Goal: Information Seeking & Learning: Learn about a topic

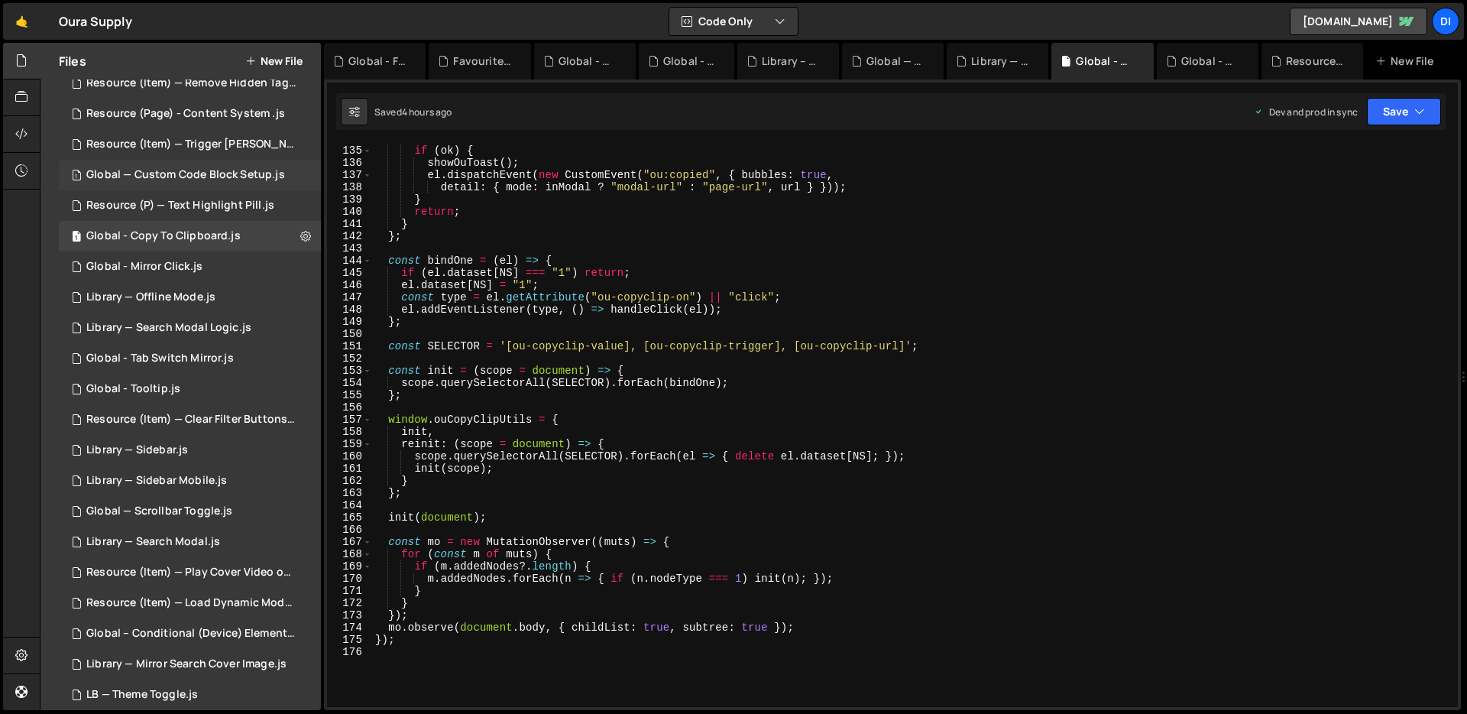
scroll to position [363, 0]
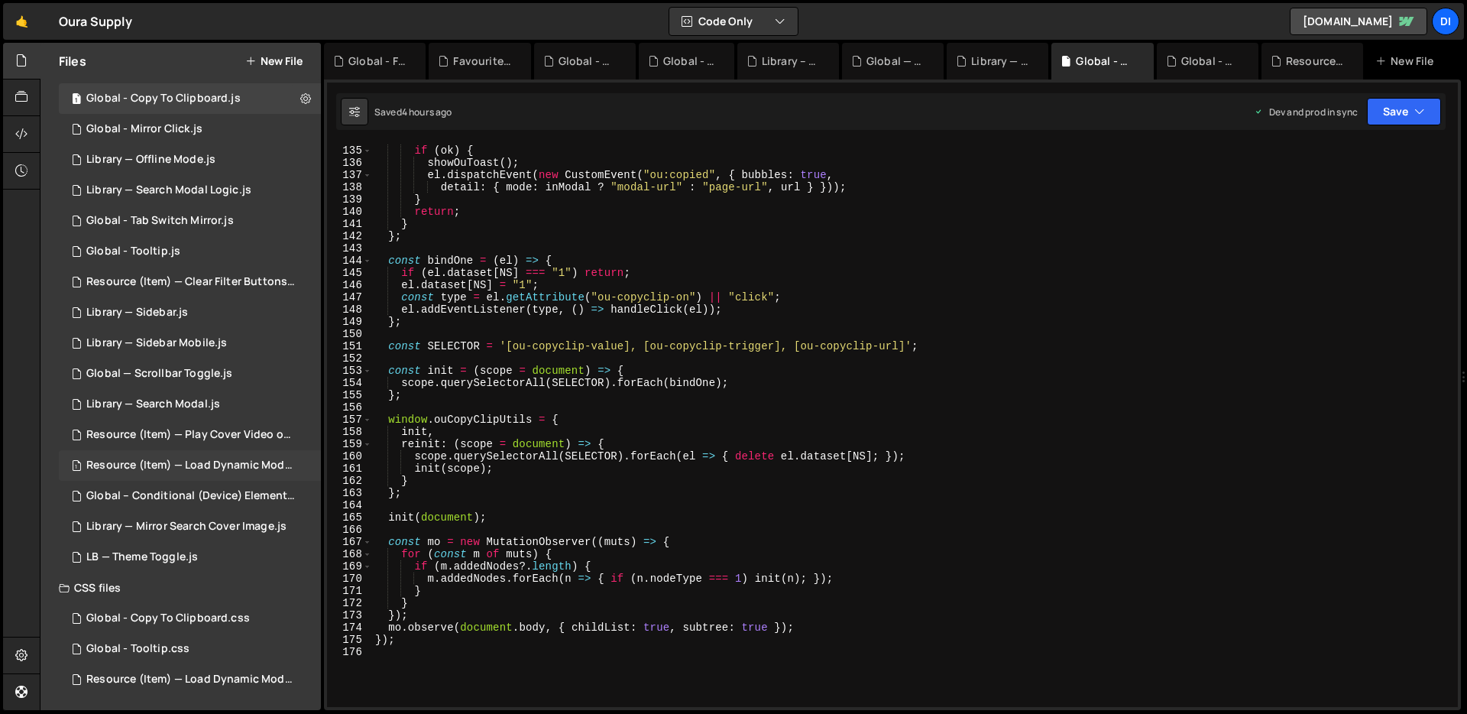
click at [233, 471] on div "Resource (Item) — Load Dynamic Modal (AJAX).js" at bounding box center [191, 465] width 211 height 14
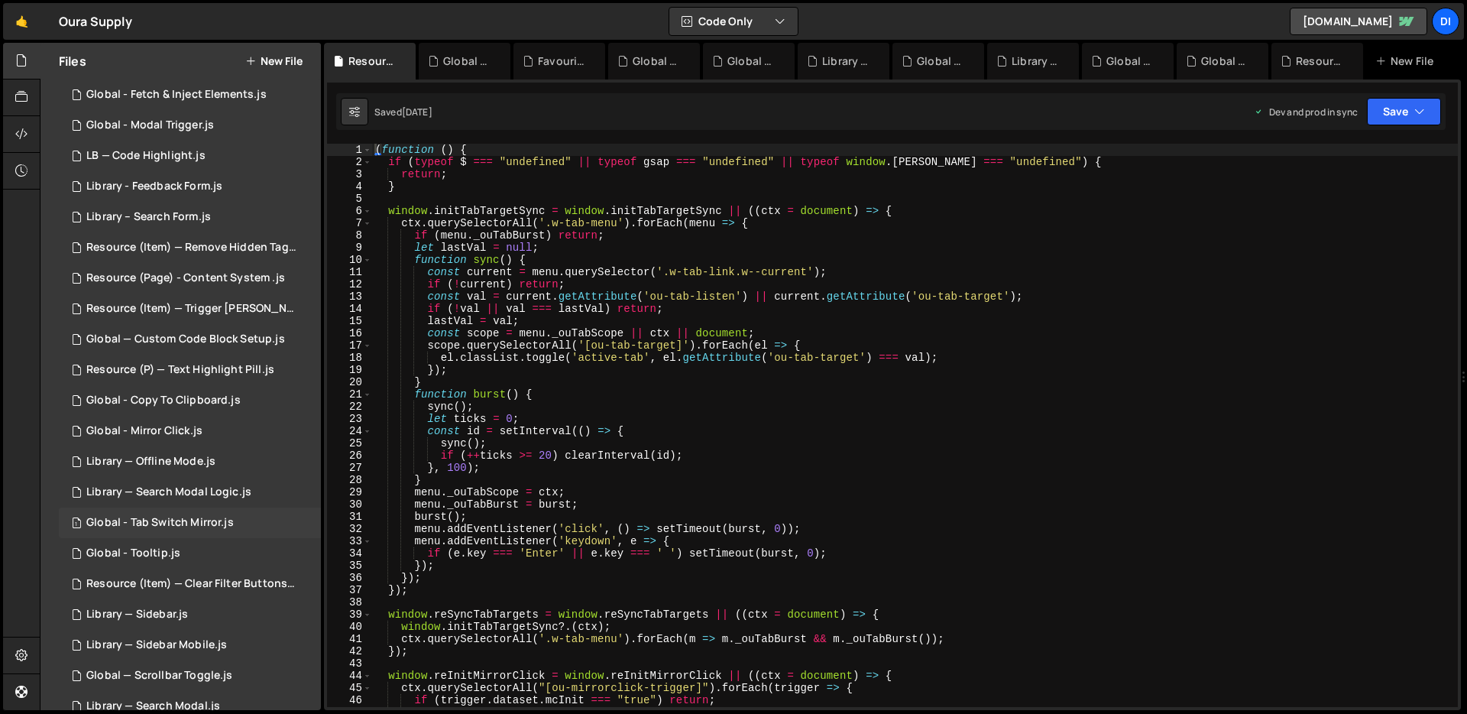
scroll to position [0, 0]
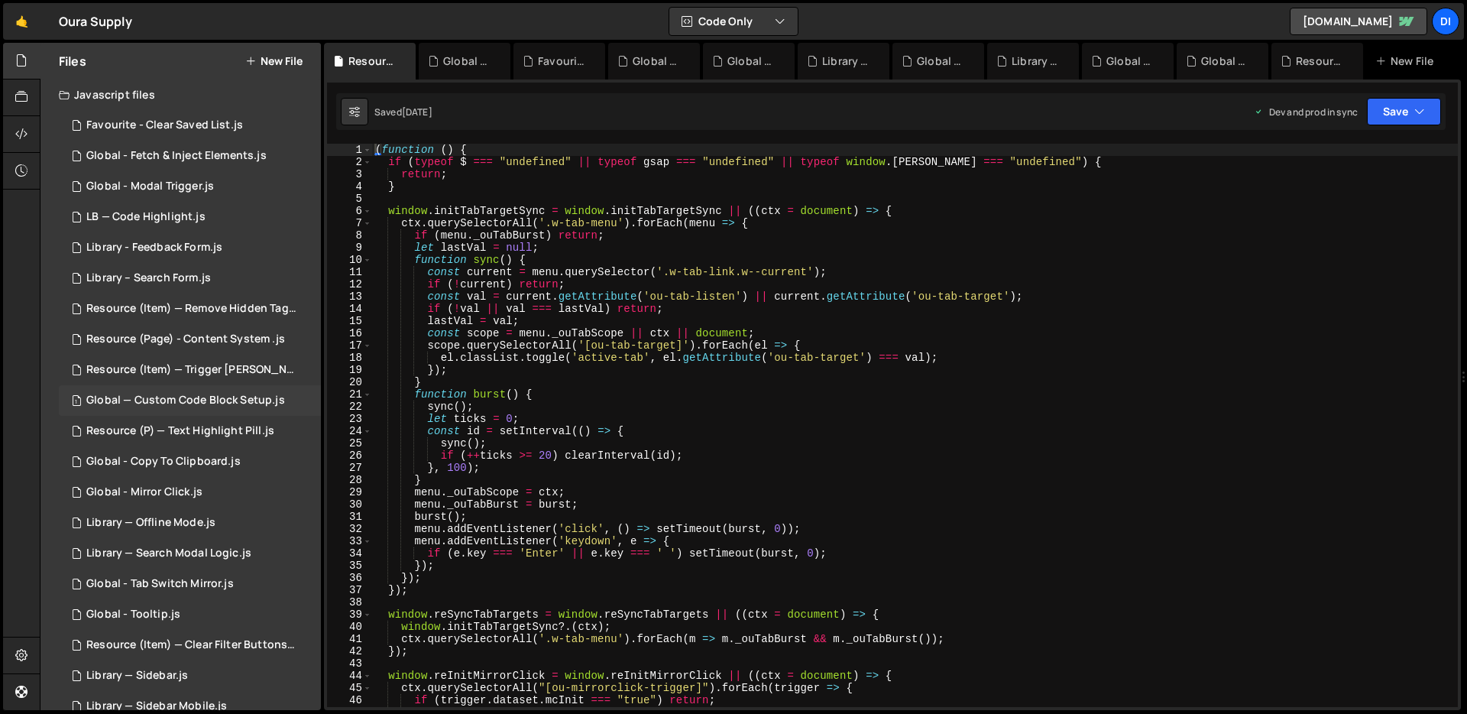
click at [211, 413] on div "1 Global — Custom Code Block Setup.js 0" at bounding box center [190, 400] width 262 height 31
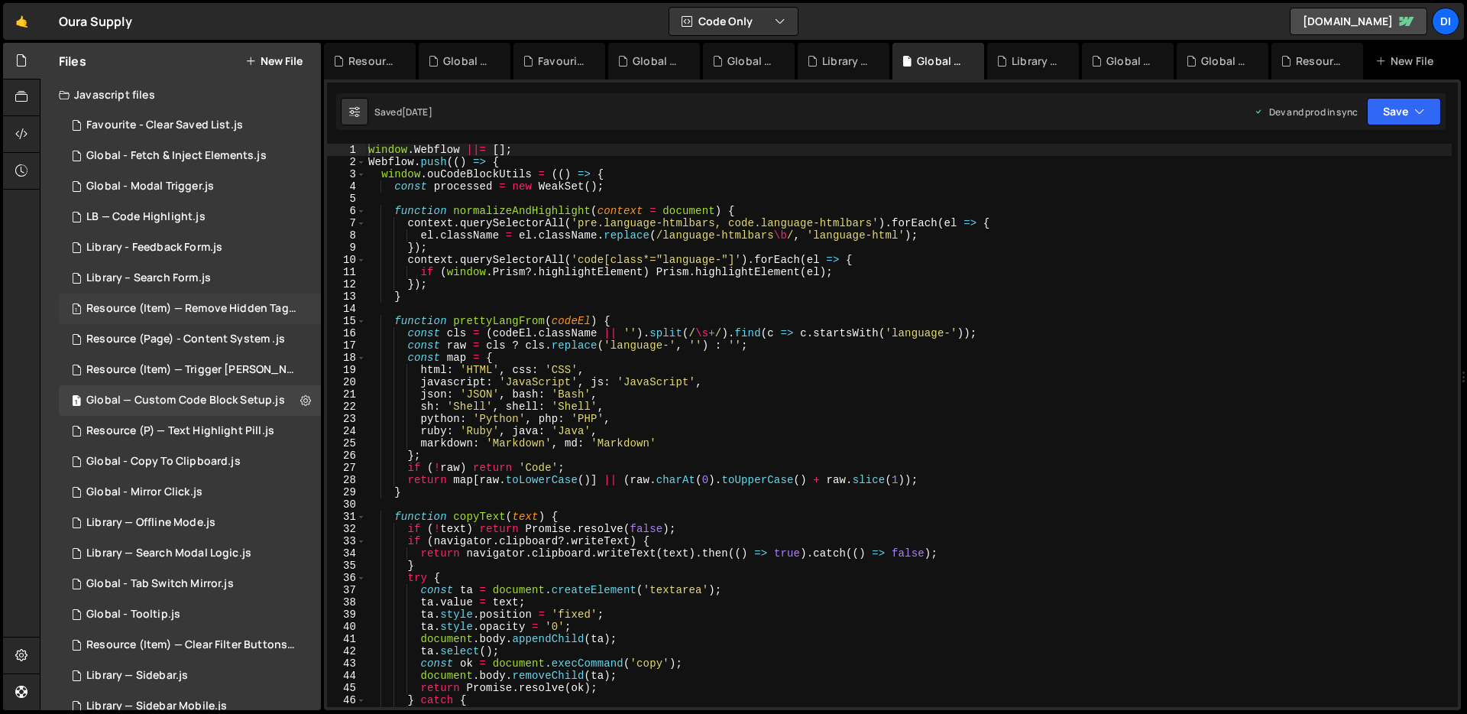
click at [231, 309] on div "Resource (Item) — Remove Hidden Tags on Load.js" at bounding box center [191, 309] width 211 height 14
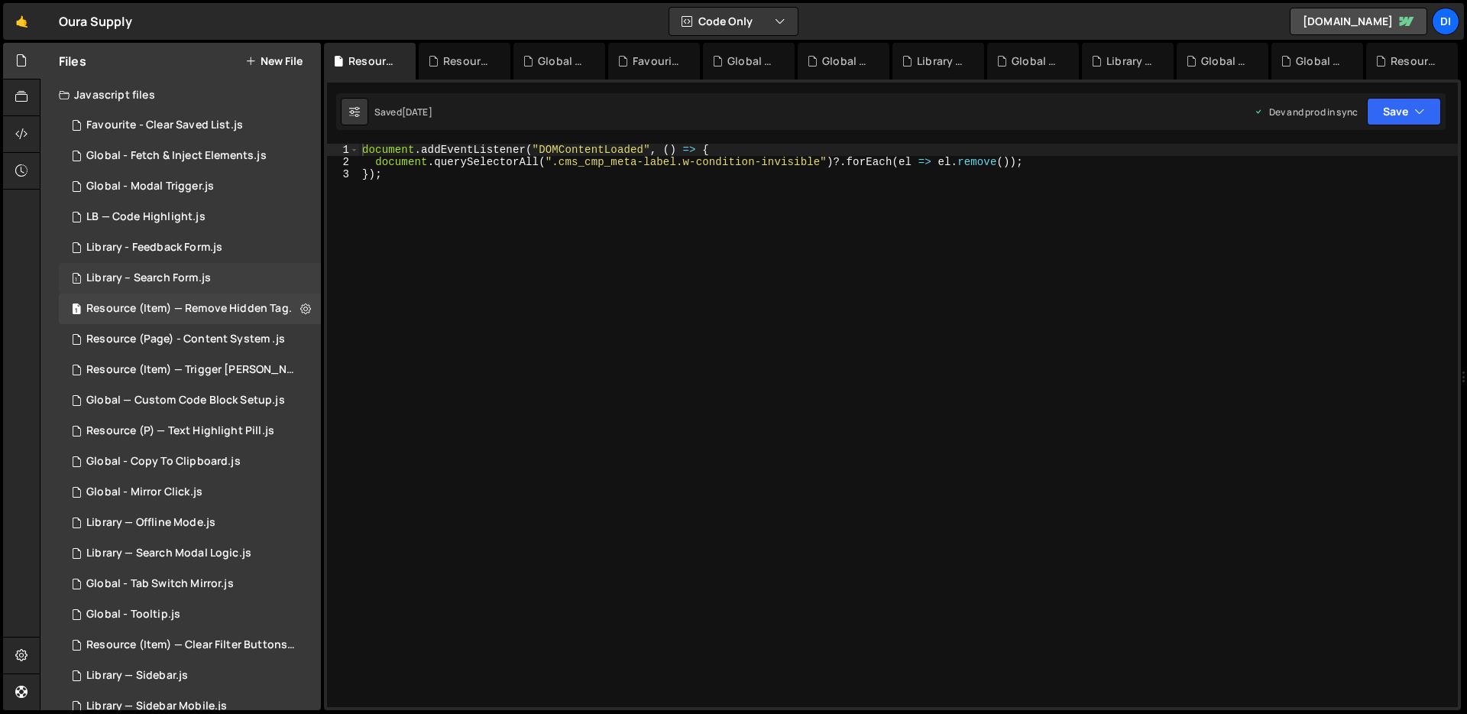
click at [225, 273] on div "1 Library – Search Form.js 0" at bounding box center [190, 278] width 262 height 31
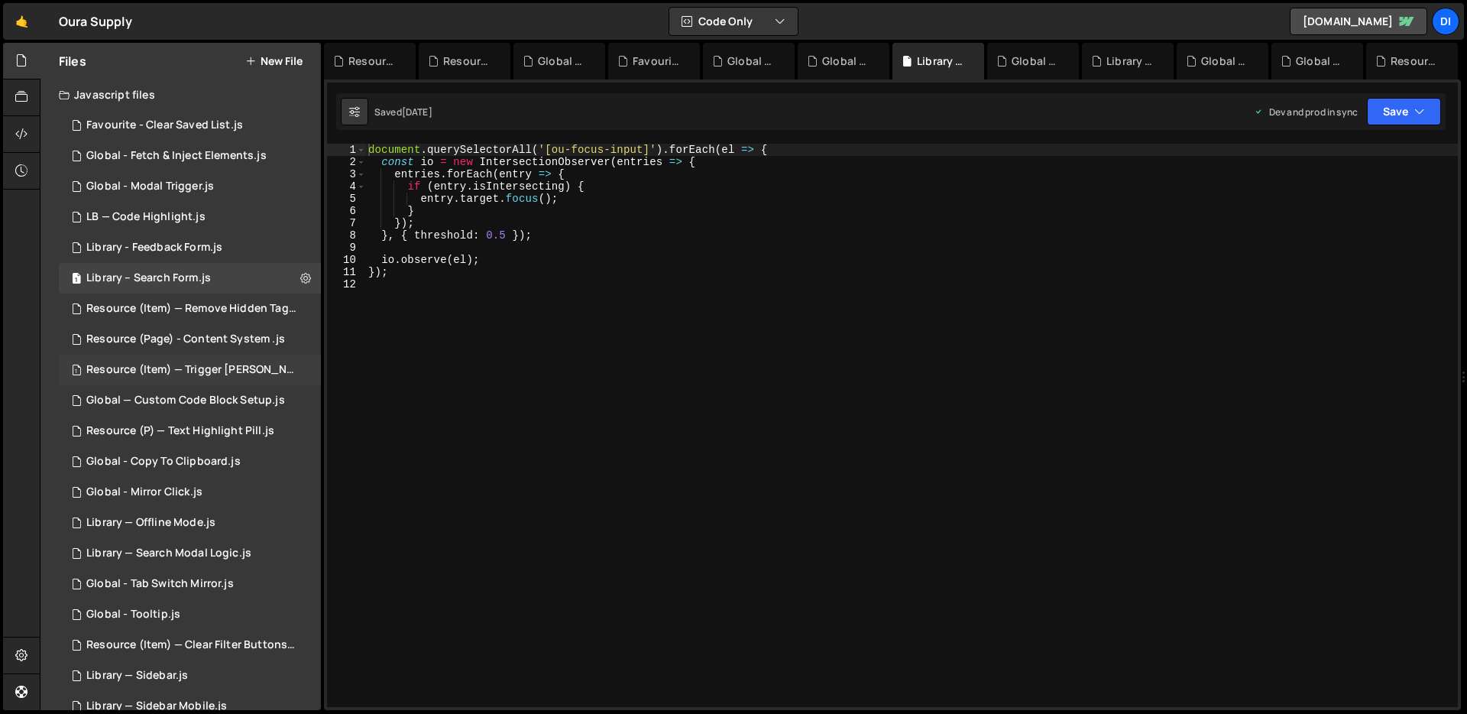
click at [173, 367] on div "Resource (Item) — Trigger [PERSON_NAME] on Save.js" at bounding box center [191, 370] width 211 height 14
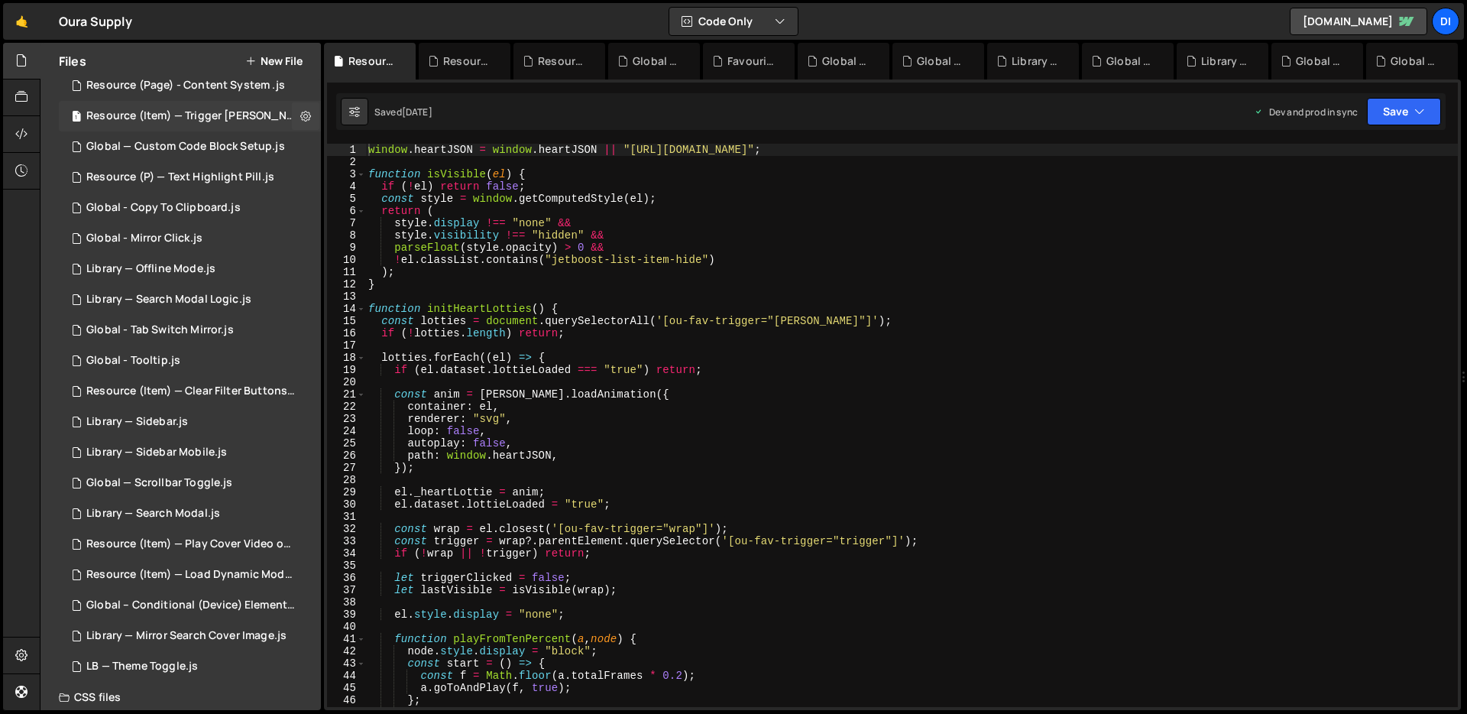
scroll to position [267, 0]
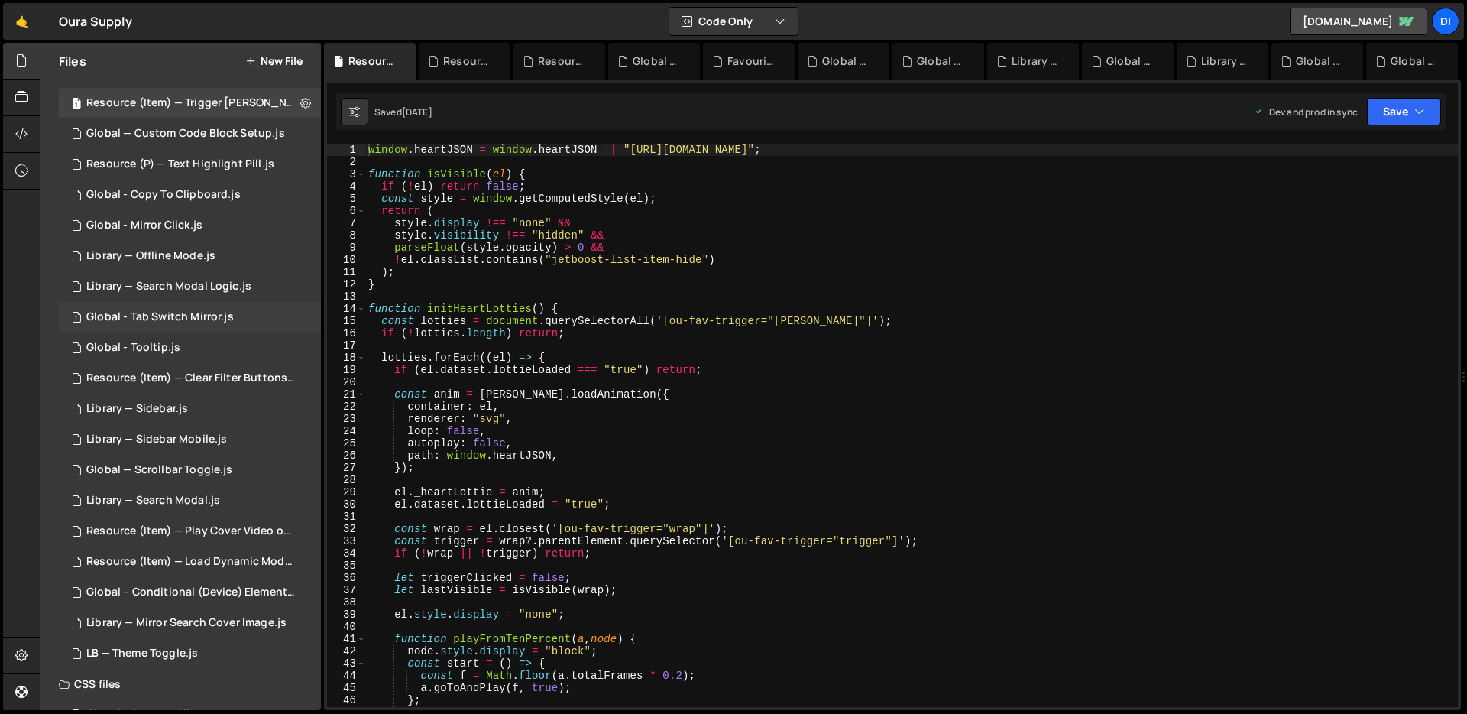
click at [177, 324] on div "1 Global - Tab Switch Mirror.js 0" at bounding box center [190, 317] width 262 height 31
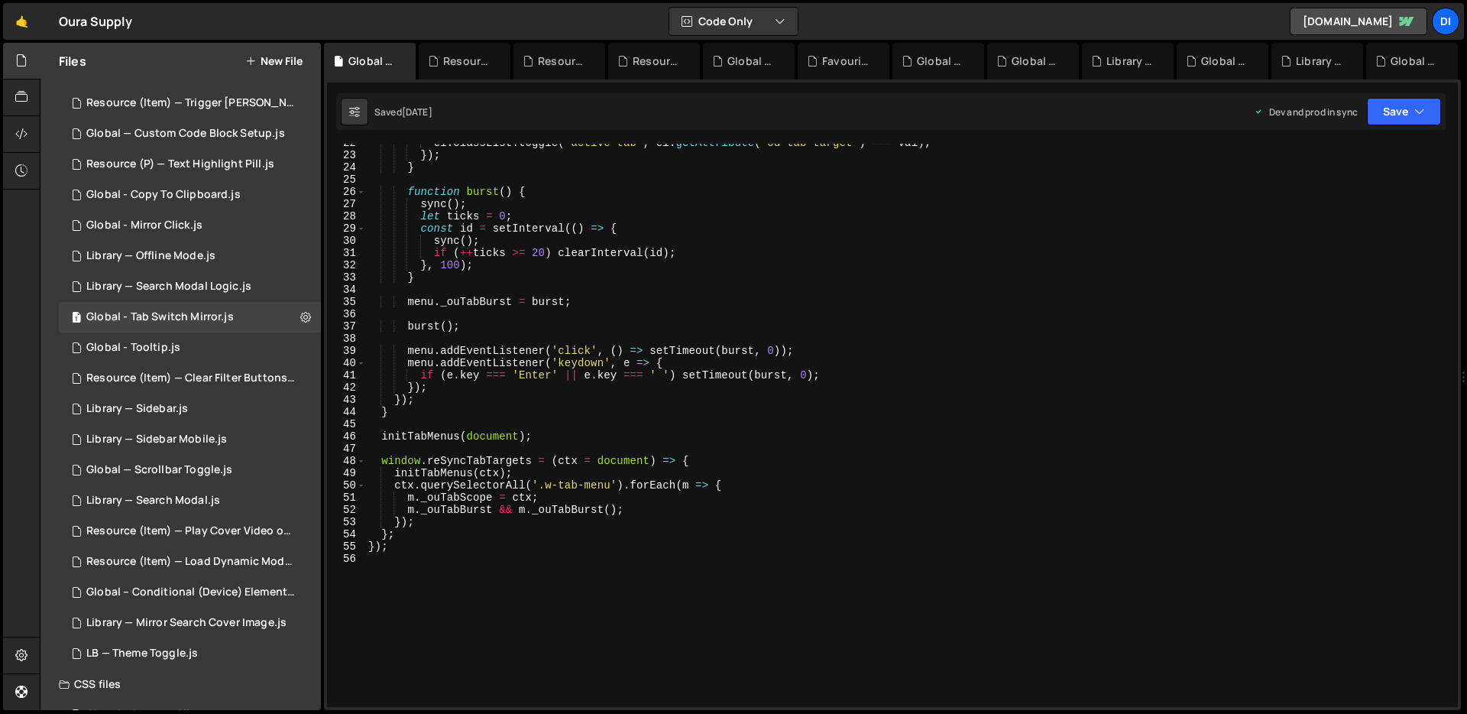
scroll to position [175, 0]
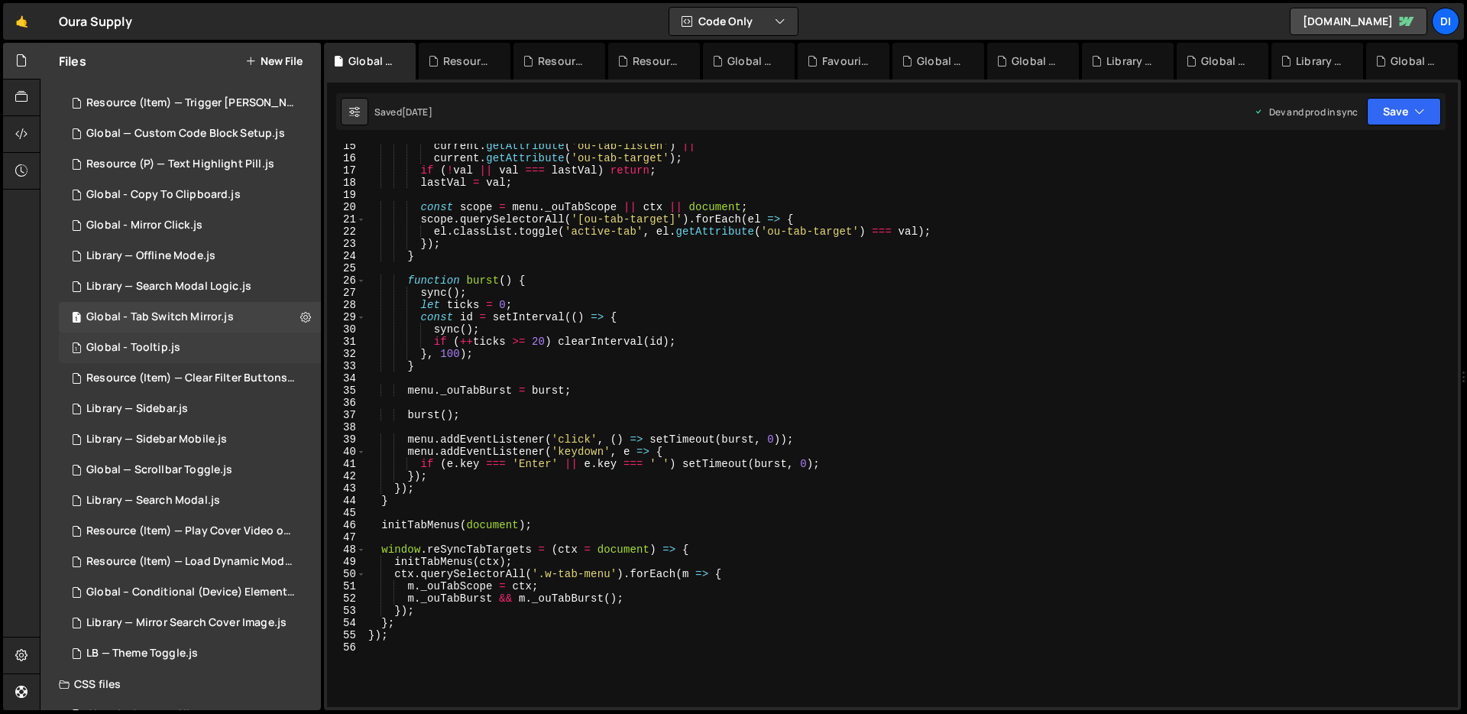
click at [191, 346] on div "1 Global - Tooltip.js 0" at bounding box center [190, 347] width 262 height 31
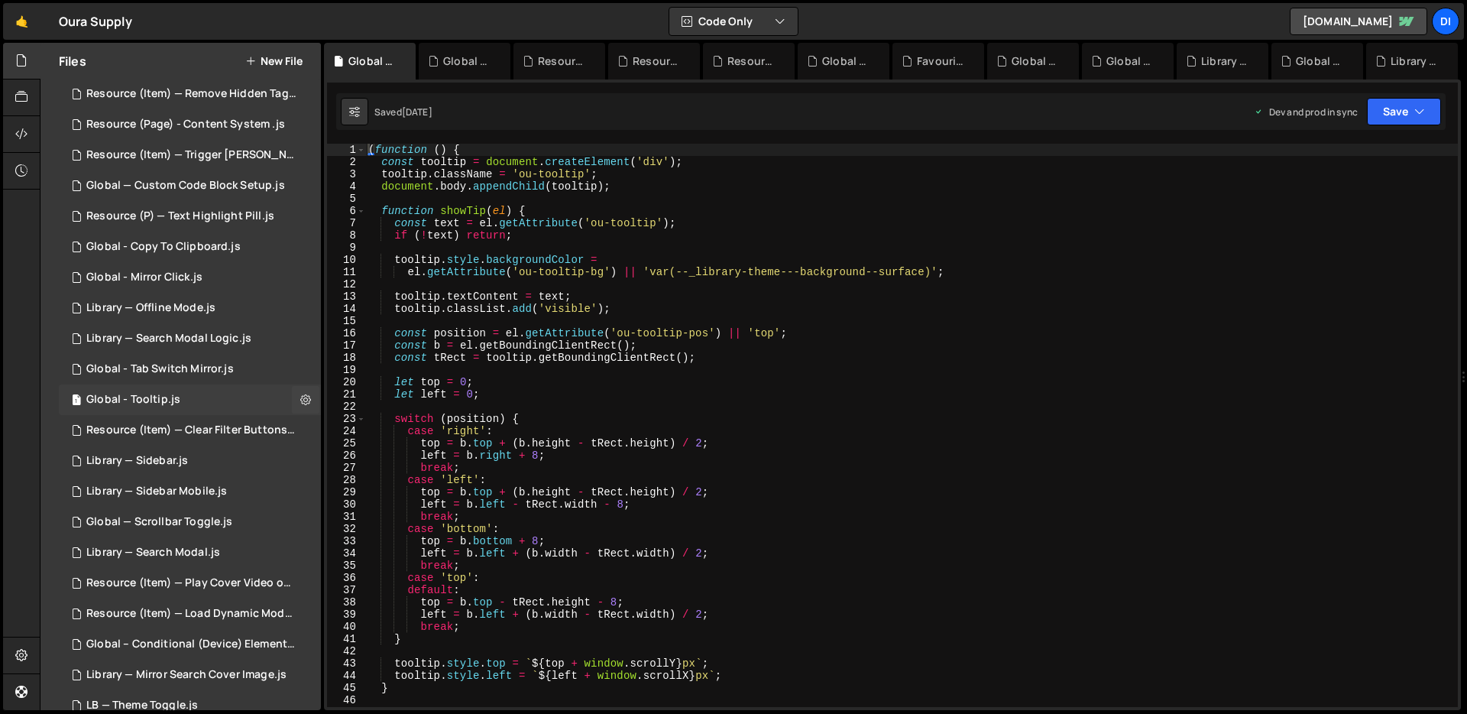
scroll to position [211, 0]
click at [198, 366] on div "Global - Tab Switch Mirror.js" at bounding box center [159, 373] width 147 height 14
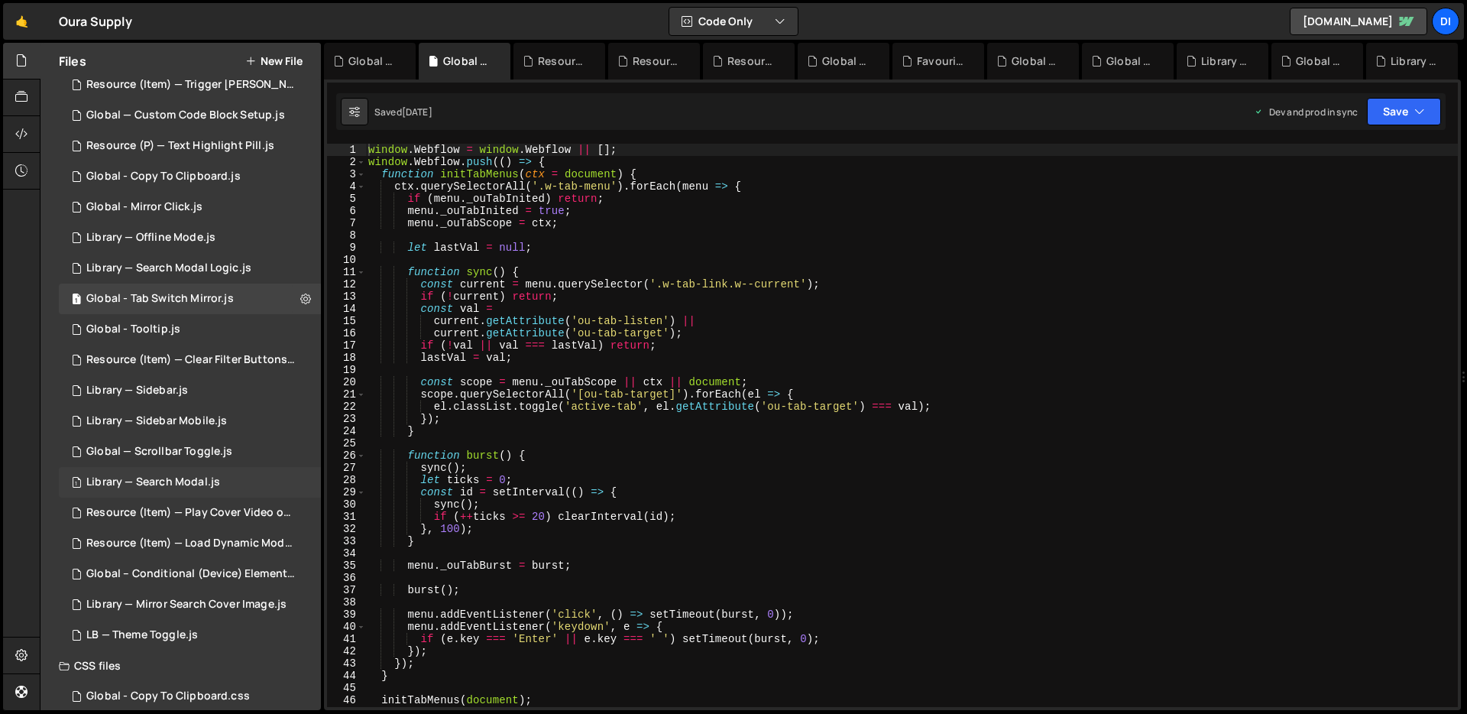
scroll to position [290, 0]
click at [162, 389] on div "Library — Sidebar.js" at bounding box center [137, 385] width 102 height 14
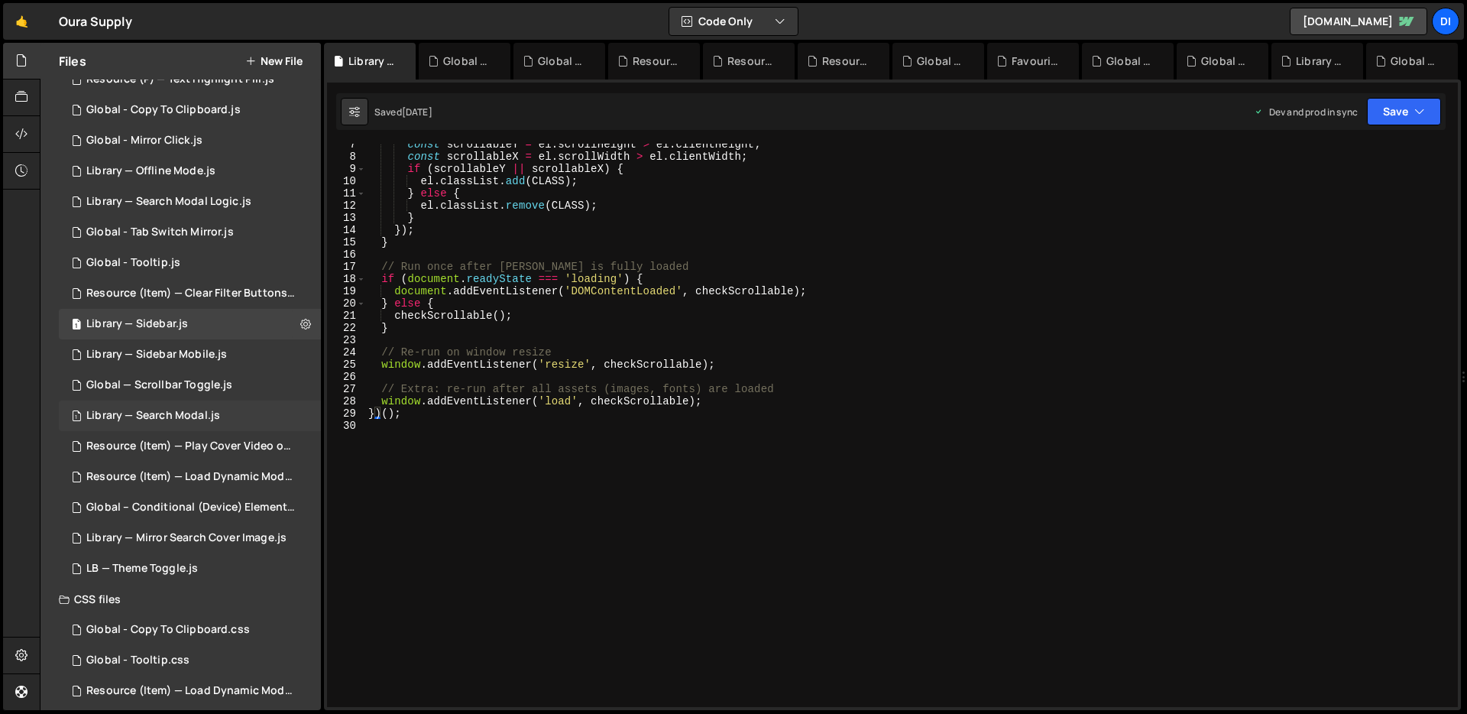
scroll to position [363, 0]
